Goal: Contribute content: Add original content to the website for others to see

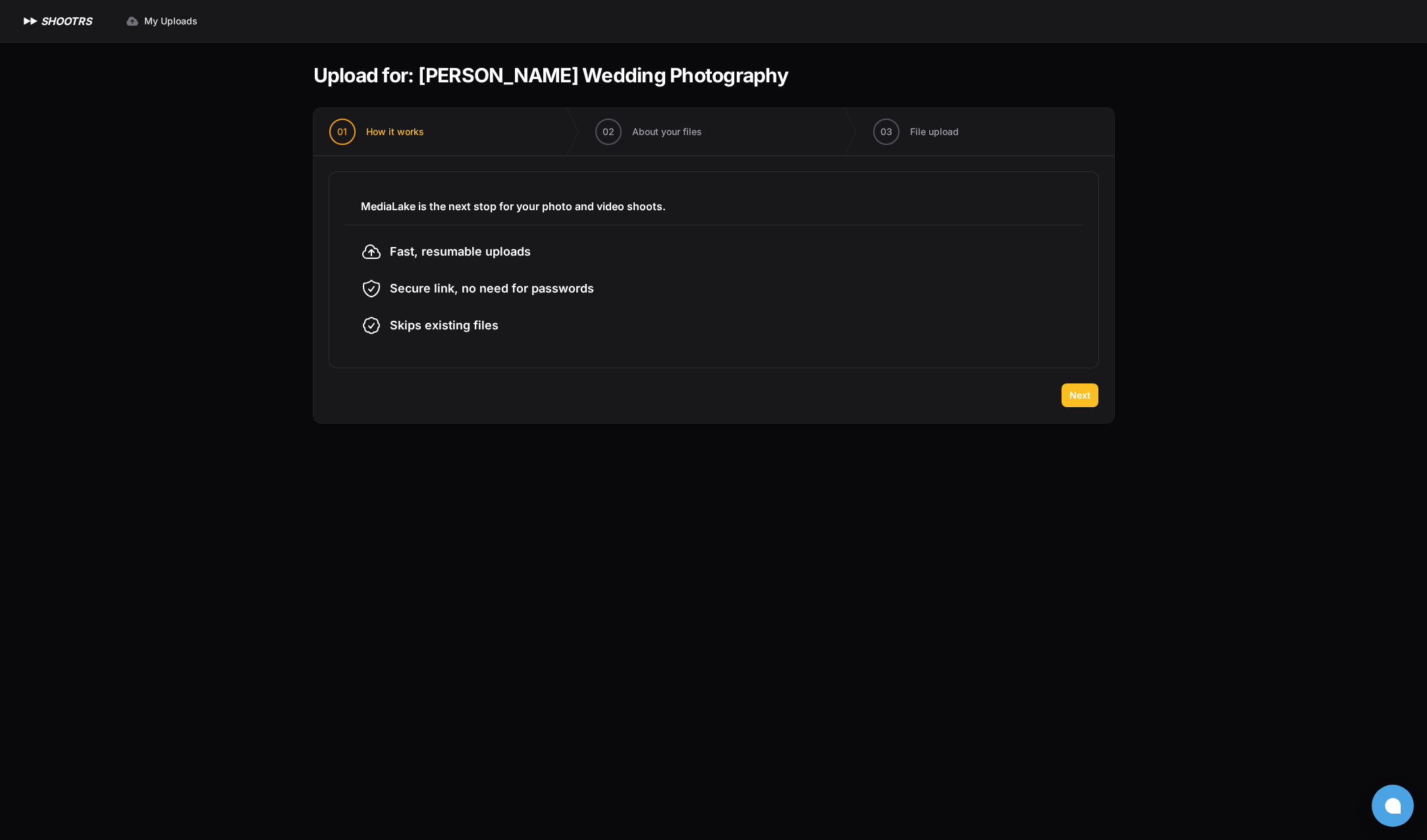
click at [1078, 394] on span "Next" at bounding box center [1079, 395] width 21 height 13
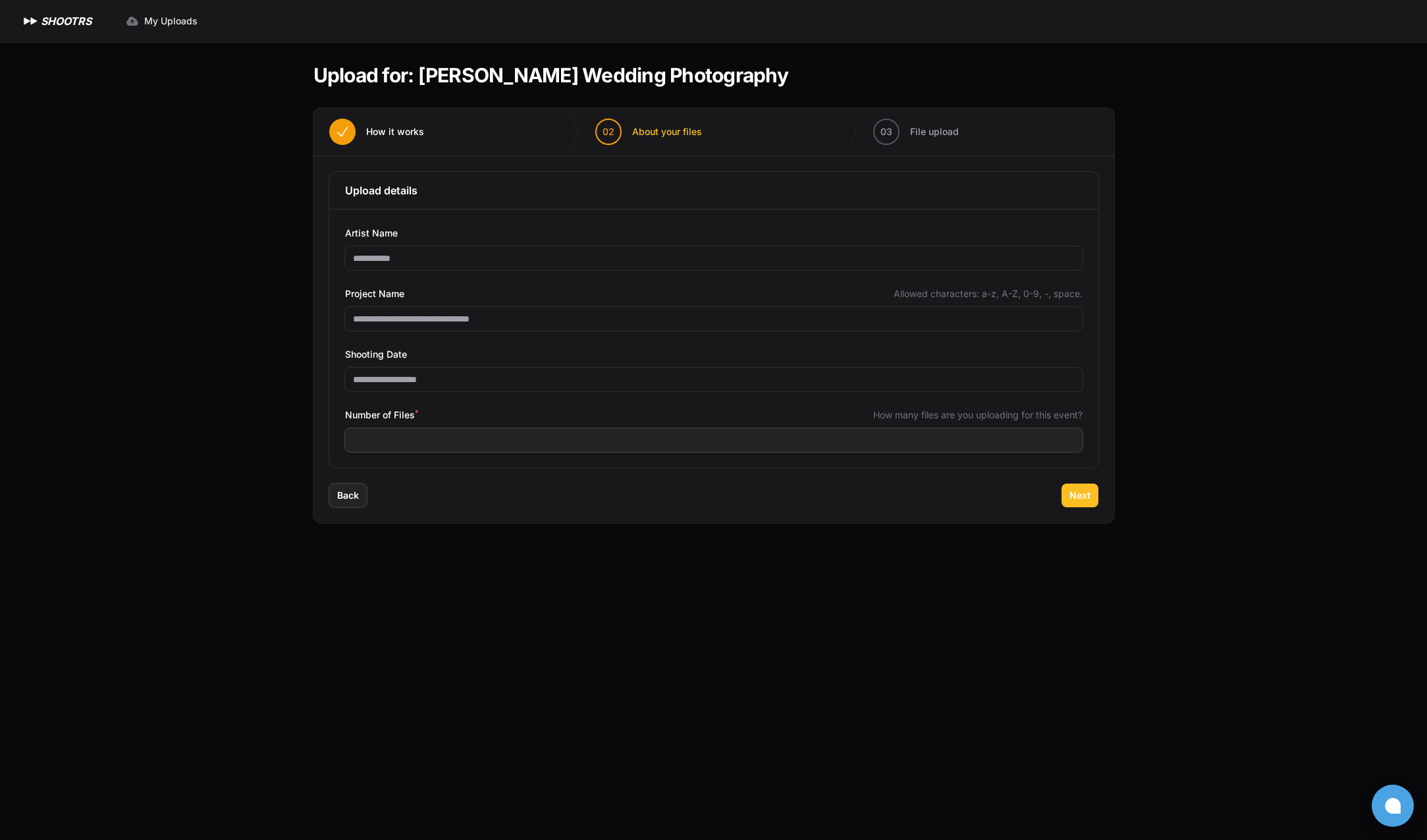
click at [1084, 494] on span "Next" at bounding box center [1079, 496] width 21 height 13
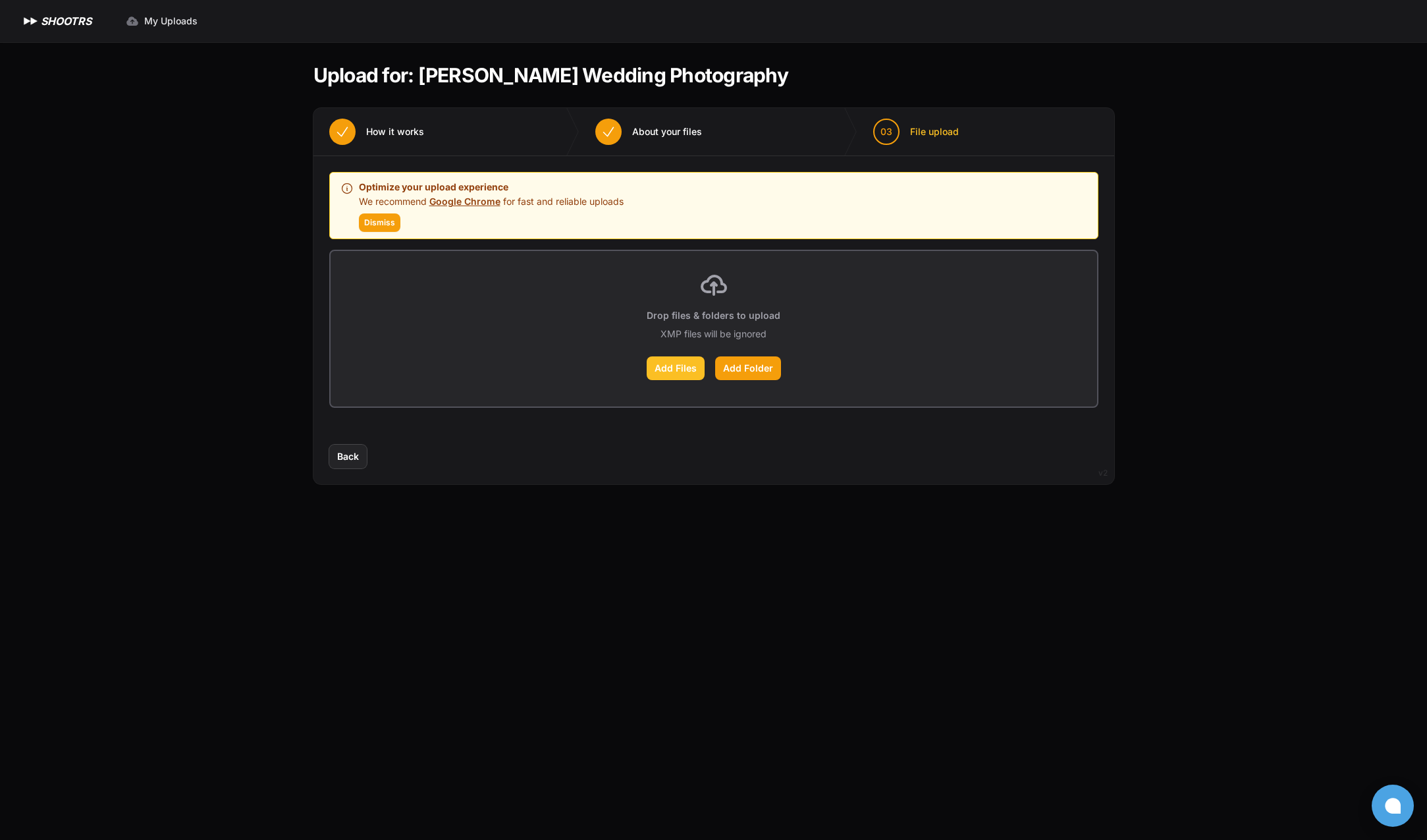
click at [681, 368] on label "Add Files" at bounding box center [675, 368] width 58 height 23
click at [0, 0] on input "Add Files" at bounding box center [0, 0] width 0 height 0
click at [681, 366] on label "Add Files" at bounding box center [675, 368] width 58 height 23
click at [0, 0] on input "Add Files" at bounding box center [0, 0] width 0 height 0
